Goal: Transaction & Acquisition: Book appointment/travel/reservation

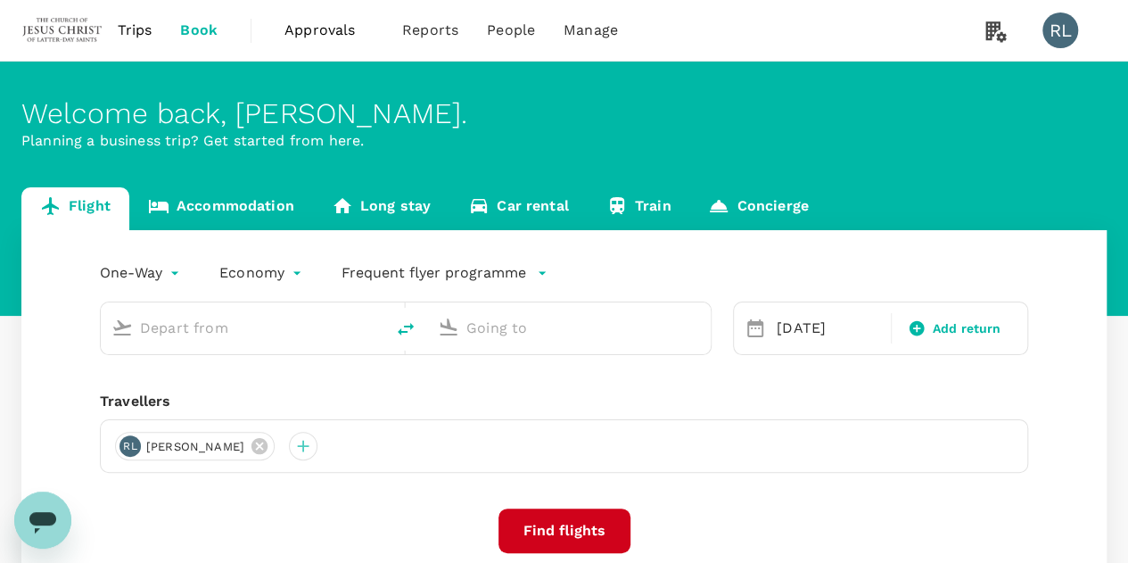
type input "Kota Kinabalu Intl (BKI)"
type input "Kuching Intl (KCH)"
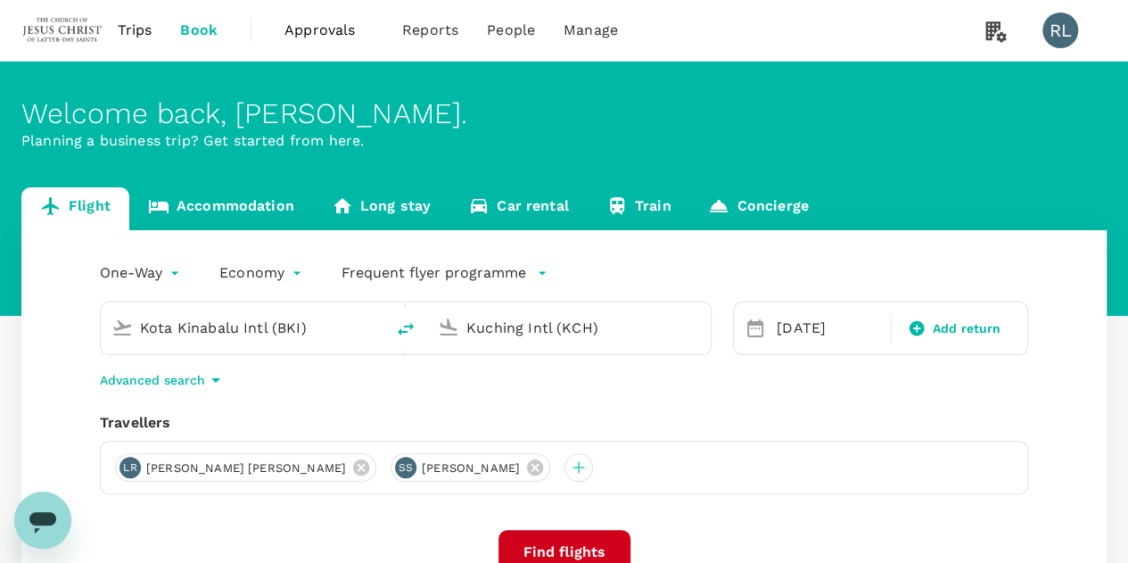
type input "Kota Kinabalu Intl (BKI)s"
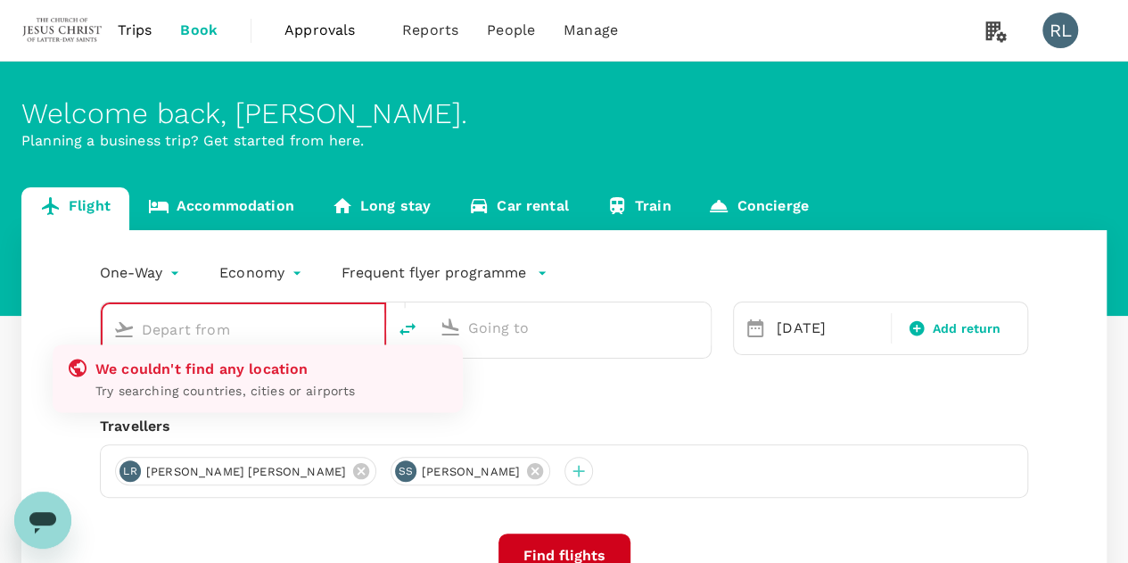
type input "Kota Kinabalu Intl (BKI)"
type input "Kuching Intl (KCH)"
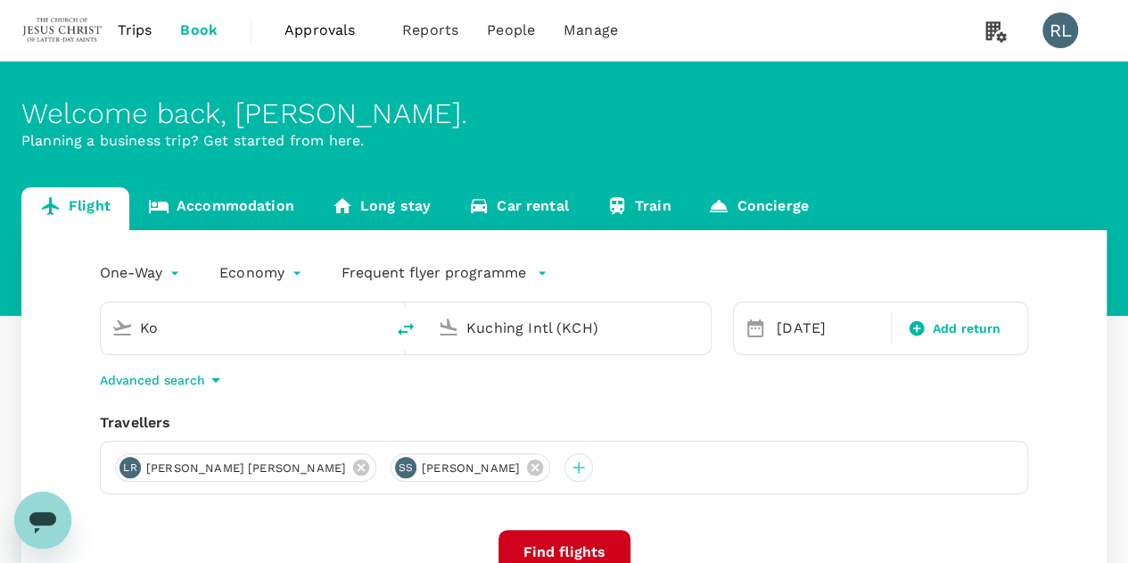
type input "K"
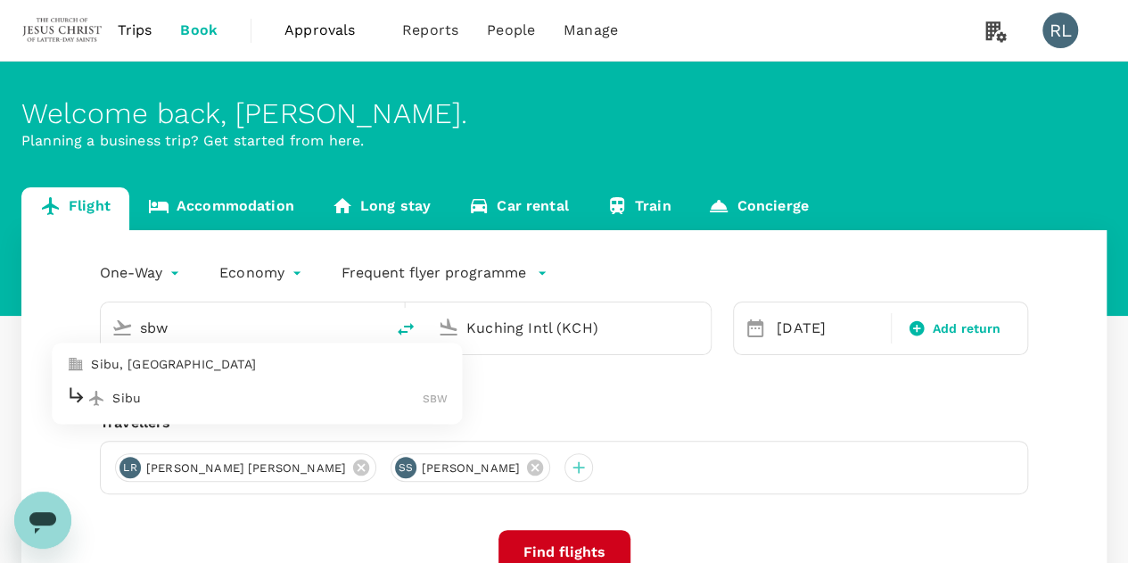
type input "Kota Kinabalu Intl (BKI)"
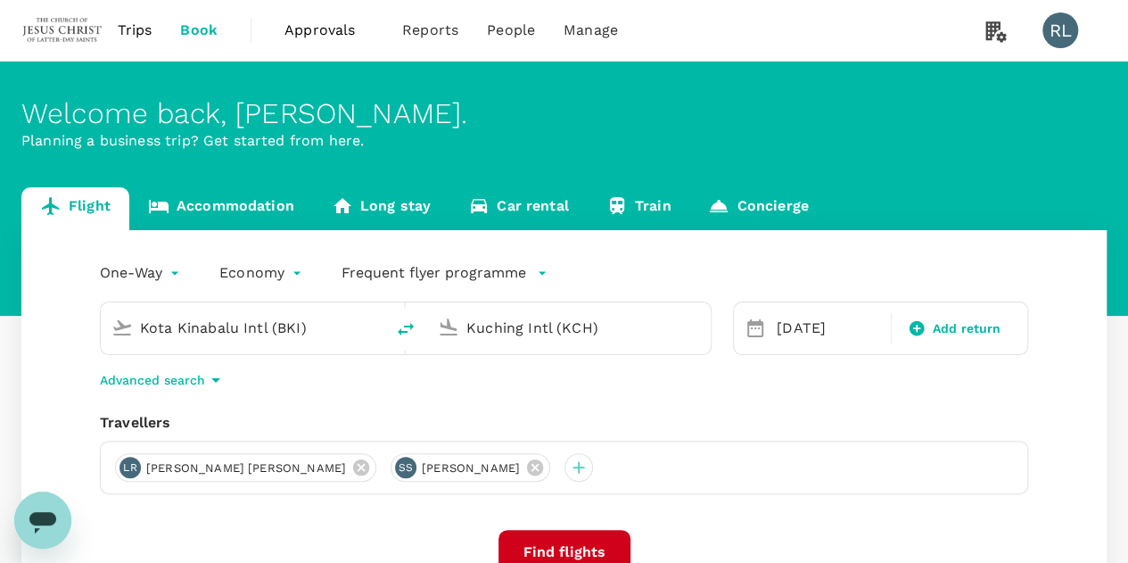
click at [585, 324] on input "Kuching Intl (KCH)" at bounding box center [569, 328] width 207 height 28
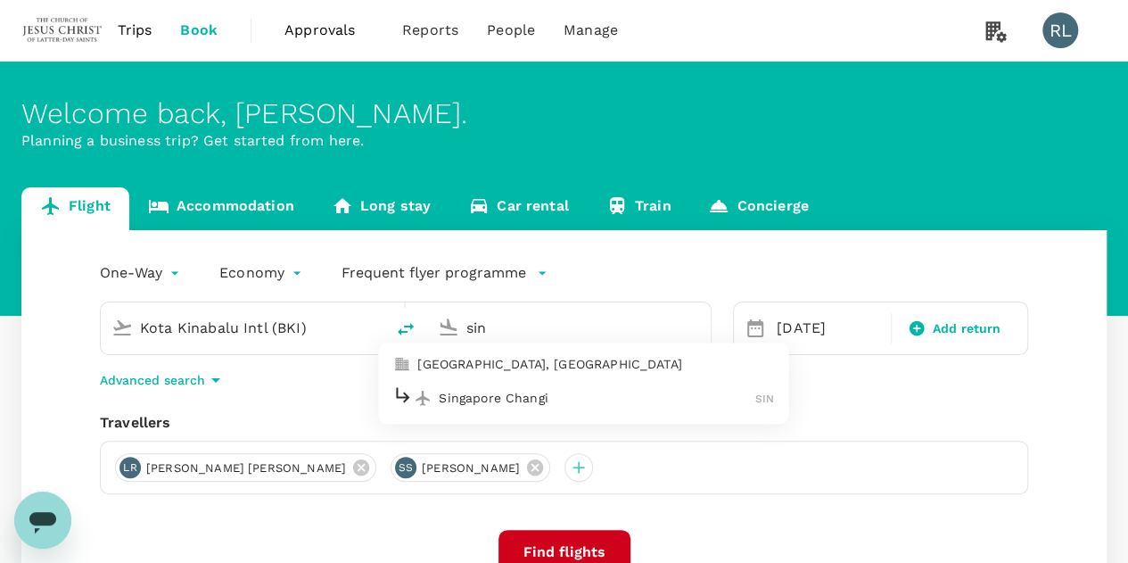
click at [482, 399] on p "Singapore Changi" at bounding box center [597, 398] width 317 height 18
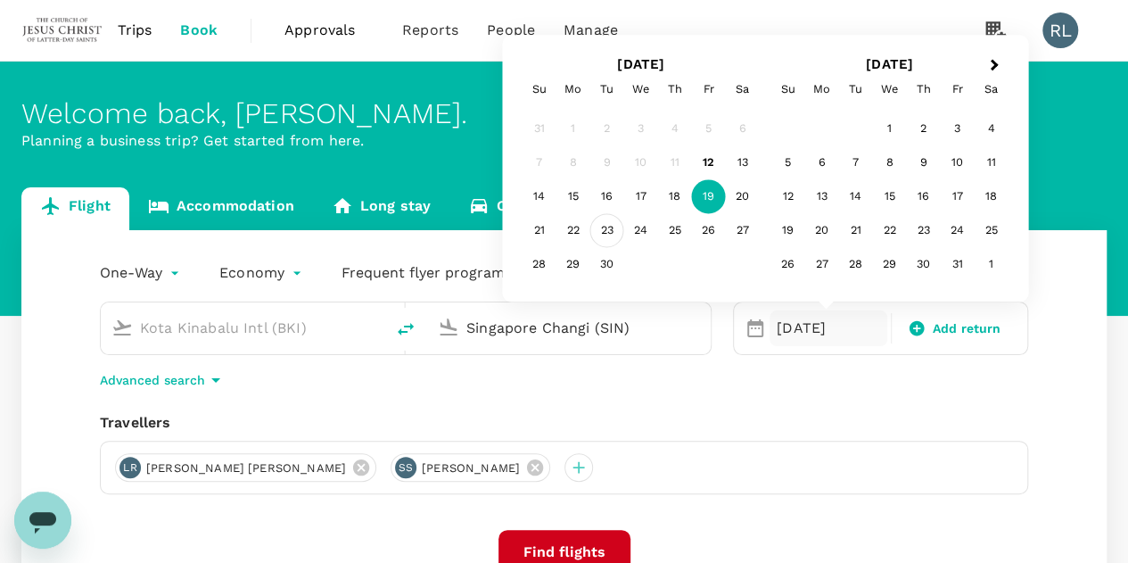
type input "Singapore Changi (SIN)"
click at [605, 234] on div "23" at bounding box center [607, 231] width 34 height 34
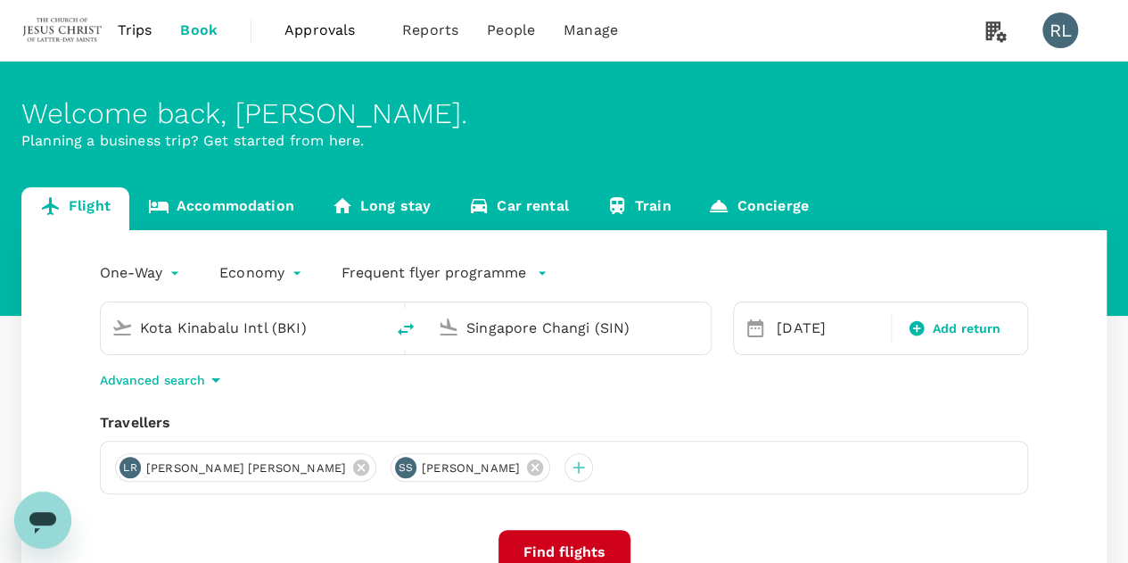
click at [316, 318] on input "Kota Kinabalu Intl (BKI)" at bounding box center [243, 328] width 207 height 28
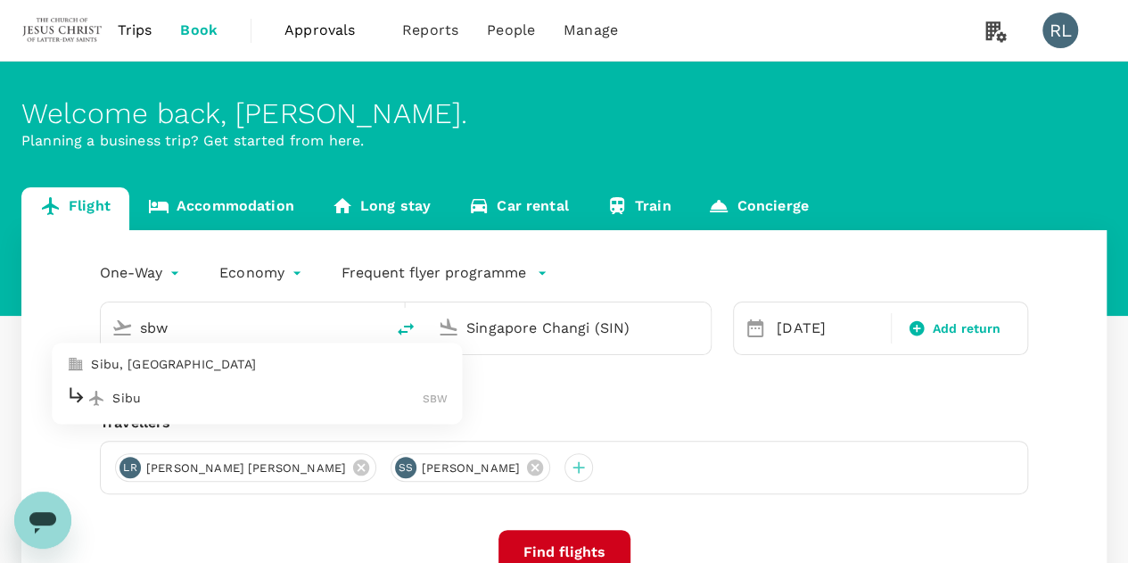
click at [191, 404] on p "Sibu" at bounding box center [267, 398] width 310 height 18
type input "Sibu (SBW)"
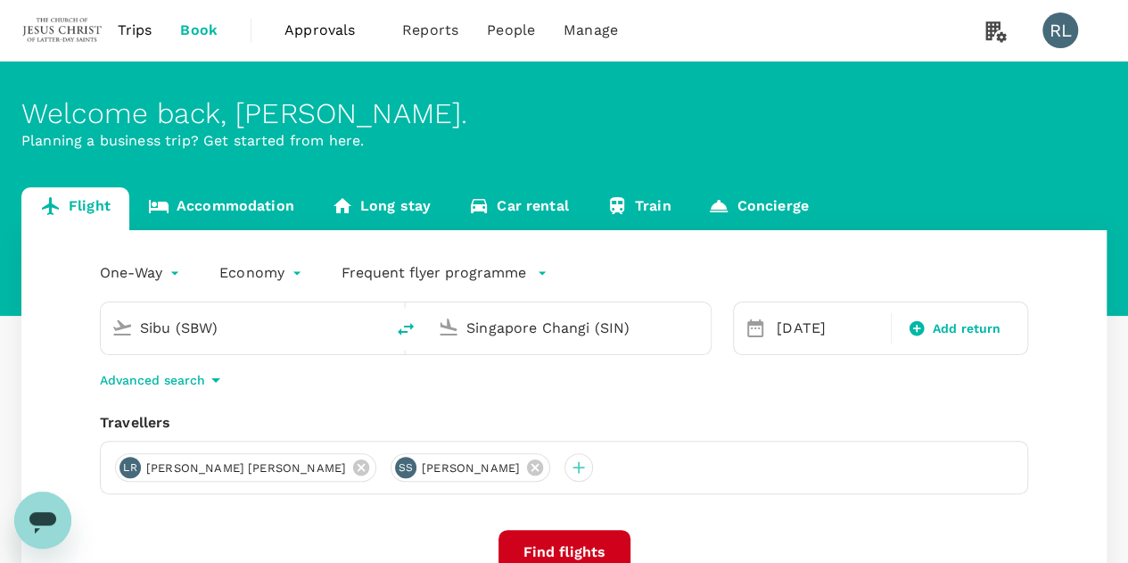
click at [696, 409] on div "One-Way oneway Economy economy Frequent flyer programme Sibu (SBW) [GEOGRAPHIC_…" at bounding box center [563, 482] width 1085 height 504
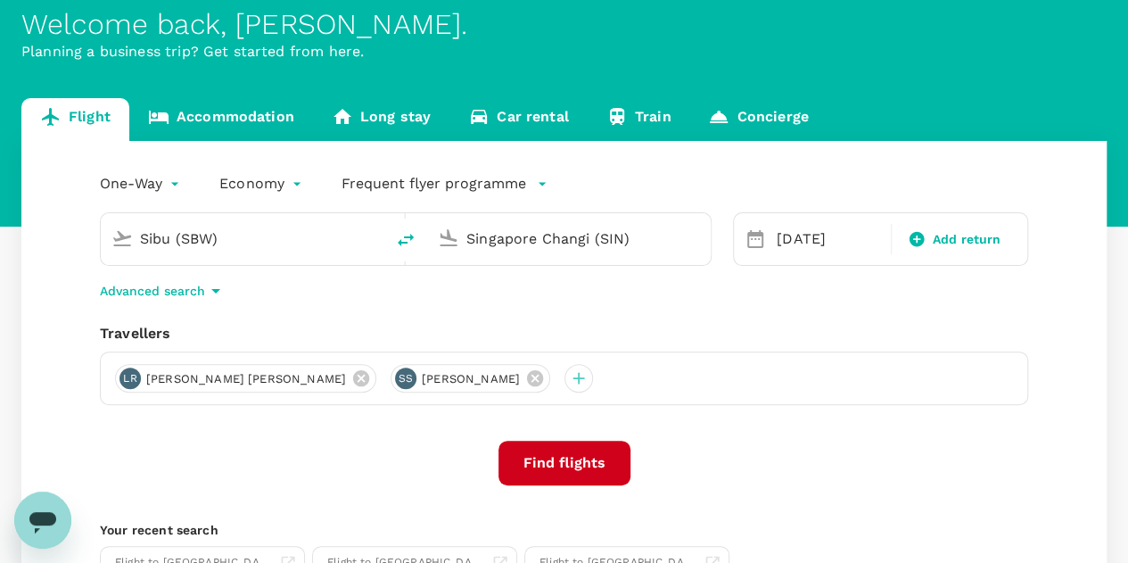
click at [578, 459] on button "Find flights" at bounding box center [564, 462] width 132 height 45
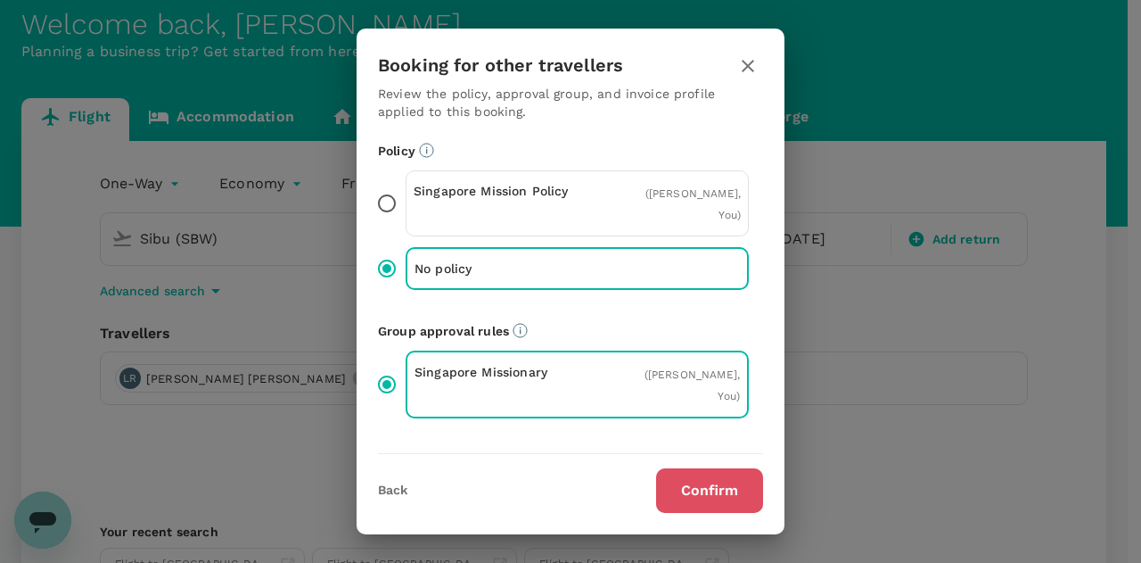
click at [683, 491] on button "Confirm" at bounding box center [709, 490] width 107 height 45
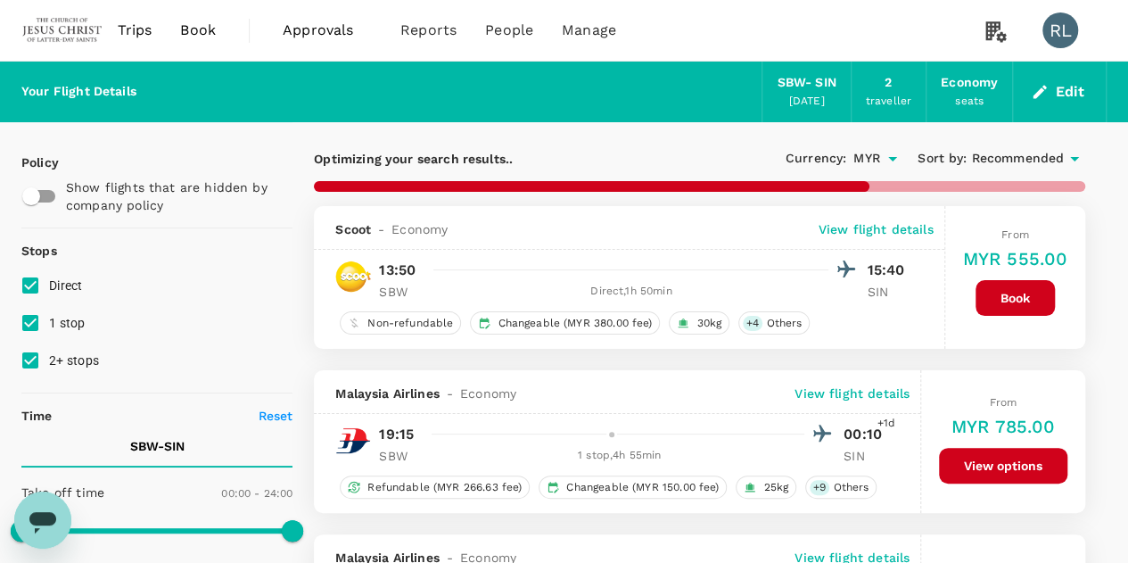
type input "1620"
